Goal: Information Seeking & Learning: Check status

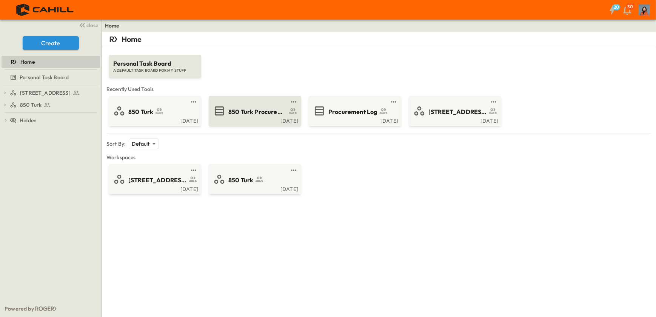
click at [267, 109] on span "850 Turk Procurement Log" at bounding box center [257, 111] width 58 height 9
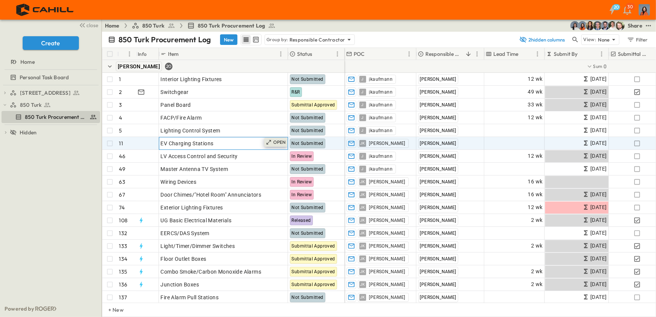
click at [281, 140] on p "OPEN" at bounding box center [279, 142] width 13 height 6
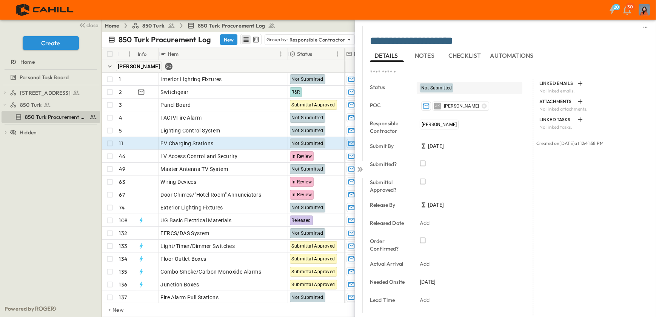
click at [429, 86] on span "Not Submitted" at bounding box center [436, 87] width 31 height 5
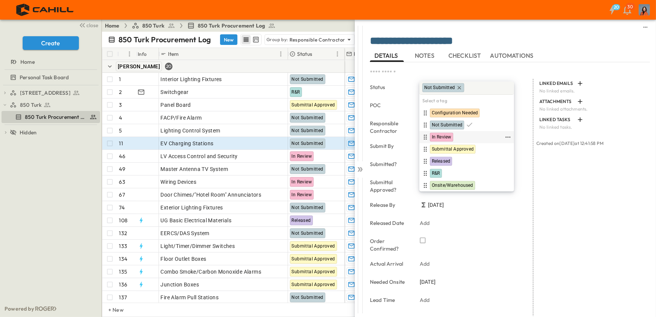
click at [442, 136] on span "In Review" at bounding box center [441, 137] width 20 height 6
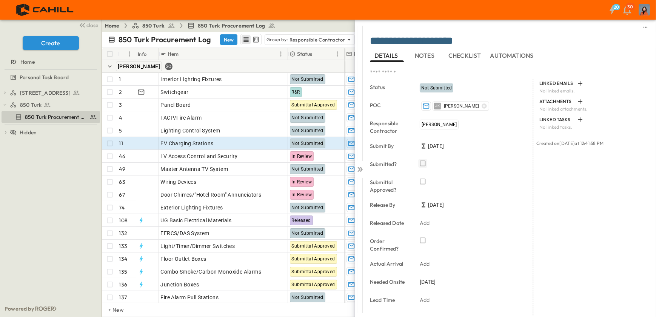
click at [422, 162] on icon "button" at bounding box center [423, 164] width 8 height 8
click at [281, 90] on p "OPEN" at bounding box center [279, 91] width 13 height 6
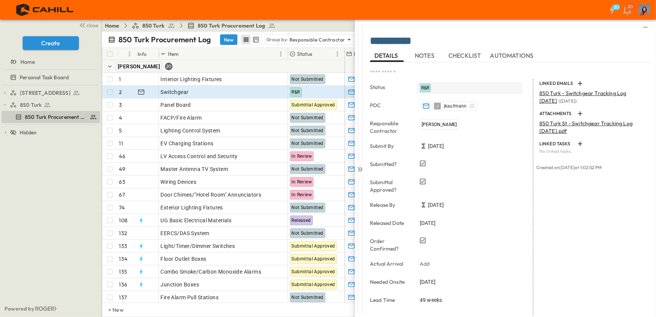
click at [429, 86] on span "R&R" at bounding box center [425, 87] width 8 height 5
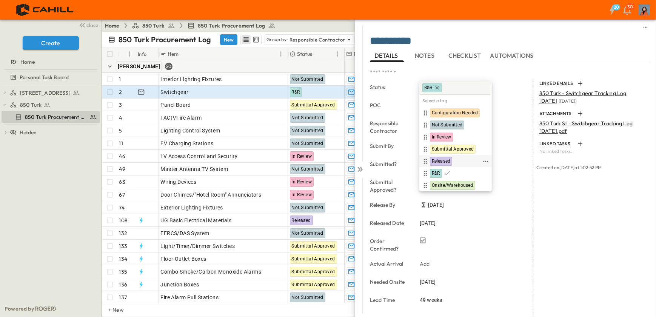
click at [441, 160] on span "Released" at bounding box center [440, 161] width 18 height 6
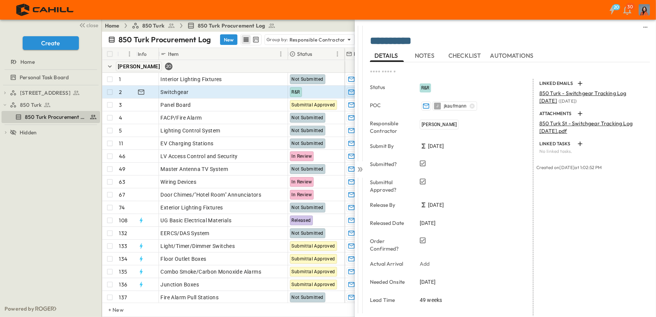
click at [57, 172] on div "750 Golden Gate Procurement Log 850 Turk 850 Turk Procurement Log To pick up a …" at bounding box center [50, 192] width 101 height 215
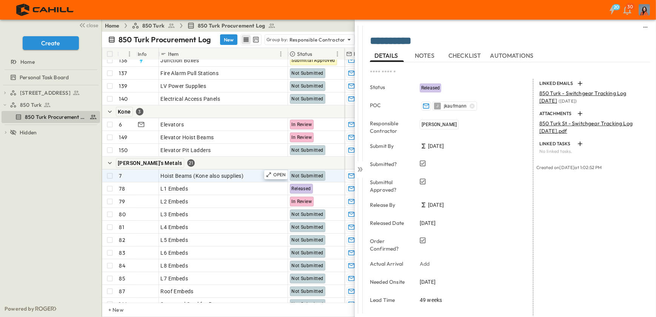
scroll to position [240, 0]
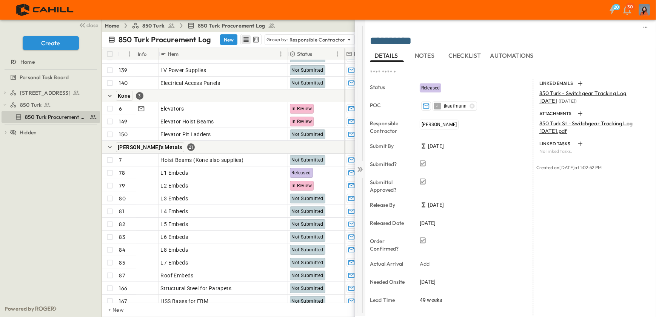
click at [361, 169] on icon at bounding box center [360, 169] width 3 height 5
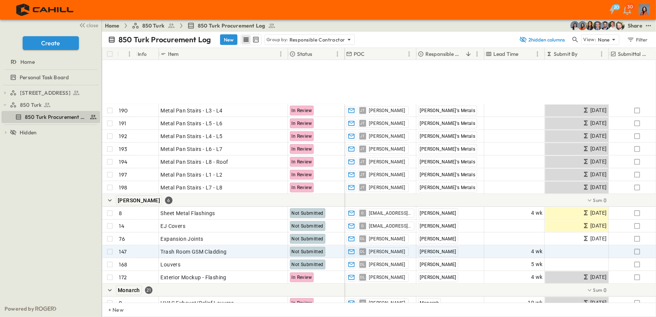
scroll to position [548, 0]
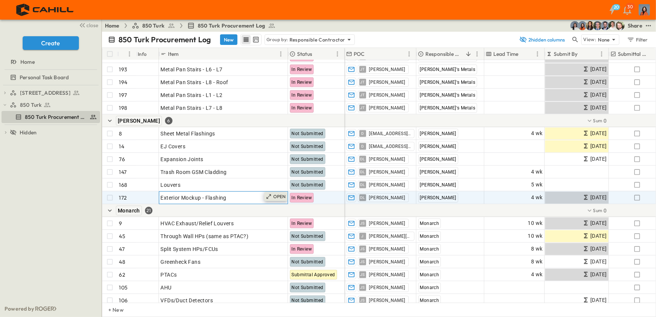
click at [282, 195] on p "OPEN" at bounding box center [279, 196] width 13 height 6
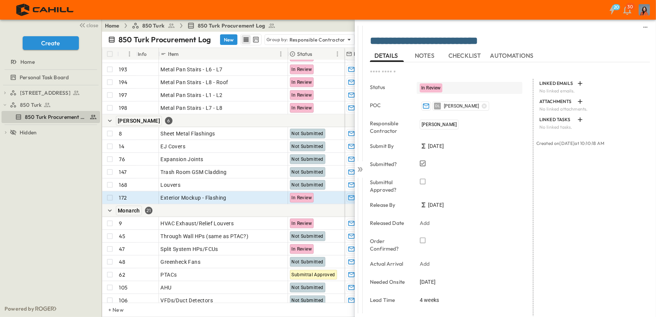
click at [433, 85] on span "In Review" at bounding box center [431, 87] width 20 height 5
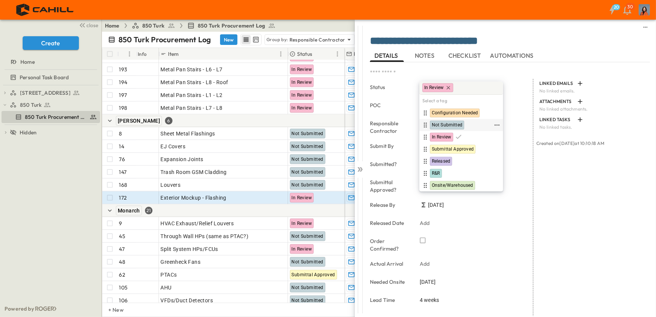
click at [441, 123] on span "Not Submitted" at bounding box center [446, 125] width 31 height 6
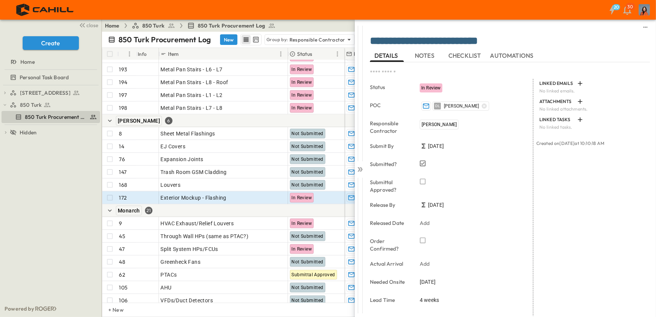
drag, startPoint x: 441, startPoint y: 123, endPoint x: 422, endPoint y: 163, distance: 44.4
click at [422, 163] on icon "button" at bounding box center [423, 164] width 8 height 8
click at [358, 168] on icon at bounding box center [358, 169] width 3 height 5
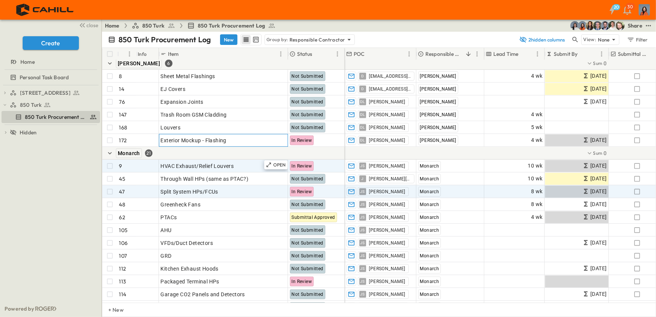
scroll to position [617, 0]
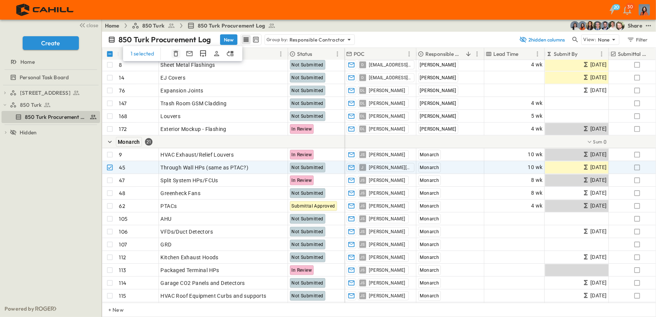
click at [175, 52] on icon "button" at bounding box center [176, 54] width 8 height 8
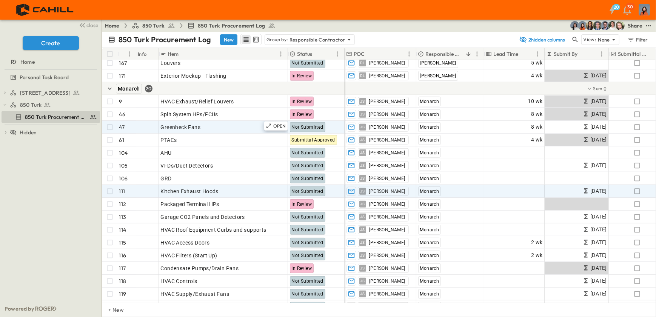
scroll to position [686, 0]
